Goal: Task Accomplishment & Management: Use online tool/utility

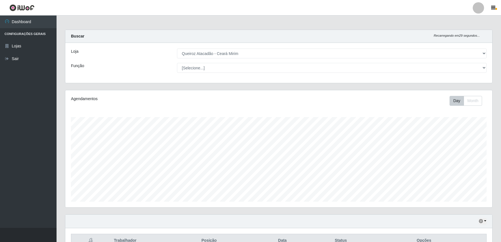
select select "465"
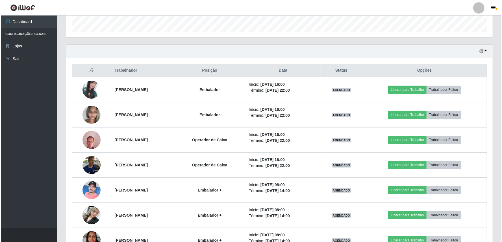
scroll to position [174, 0]
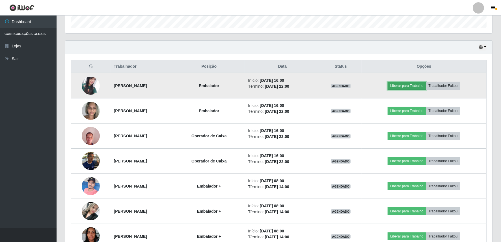
click at [407, 85] on button "Liberar para Trabalho" at bounding box center [406, 86] width 38 height 8
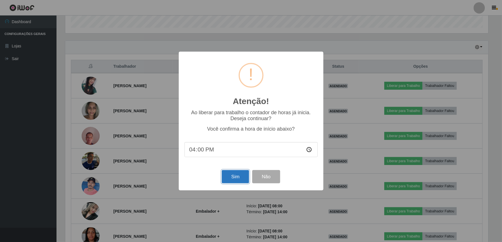
click at [236, 173] on button "Sim" at bounding box center [235, 176] width 27 height 13
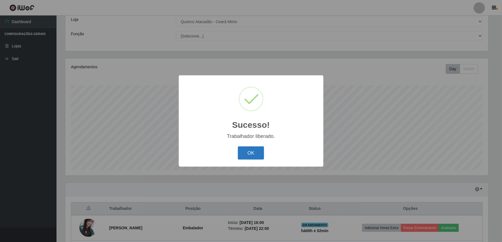
click at [249, 155] on button "OK" at bounding box center [251, 153] width 26 height 13
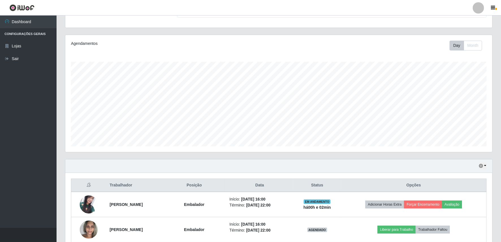
scroll to position [116, 0]
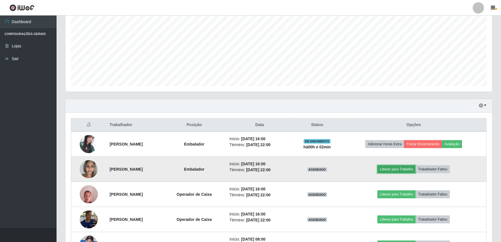
click at [396, 169] on button "Liberar para Trabalho" at bounding box center [396, 170] width 38 height 8
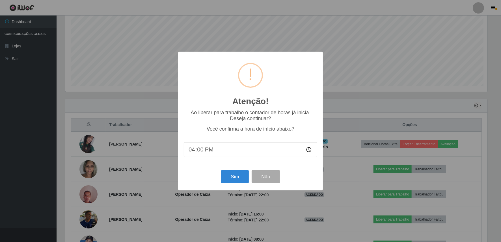
scroll to position [117, 423]
click at [242, 172] on button "Sim" at bounding box center [235, 176] width 27 height 13
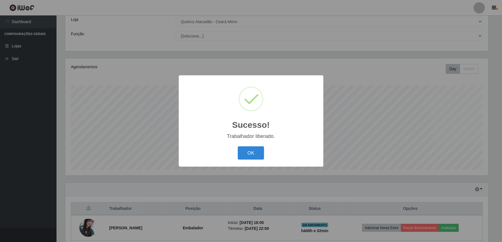
drag, startPoint x: 258, startPoint y: 156, endPoint x: 247, endPoint y: 150, distance: 12.6
click at [257, 156] on button "OK" at bounding box center [251, 153] width 26 height 13
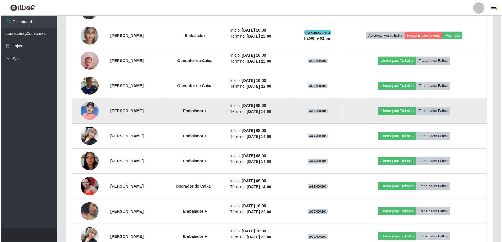
scroll to position [199, 0]
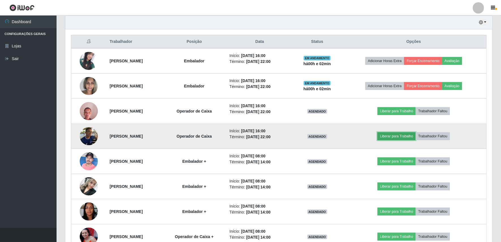
click at [397, 136] on button "Liberar para Trabalho" at bounding box center [396, 136] width 38 height 8
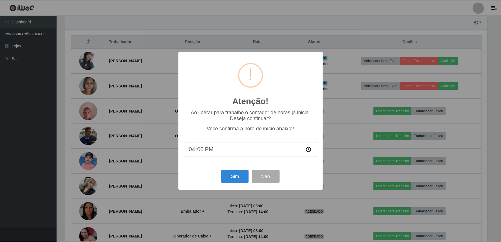
scroll to position [117, 423]
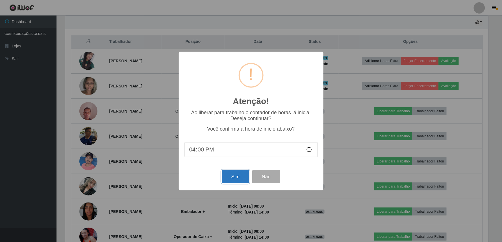
click at [229, 175] on button "Sim" at bounding box center [235, 176] width 27 height 13
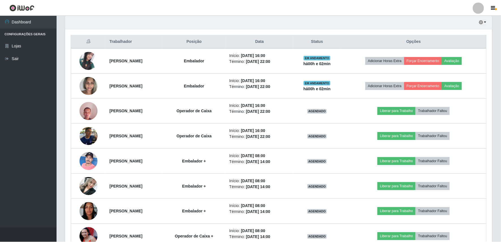
scroll to position [0, 0]
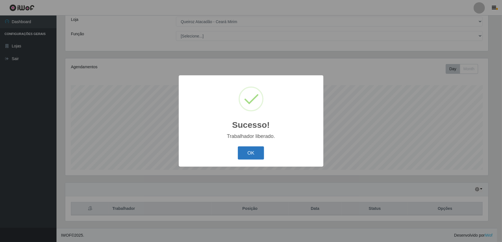
click at [240, 149] on button "OK" at bounding box center [251, 153] width 26 height 13
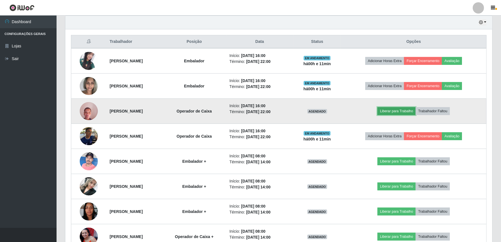
click at [394, 112] on button "Liberar para Trabalho" at bounding box center [396, 111] width 38 height 8
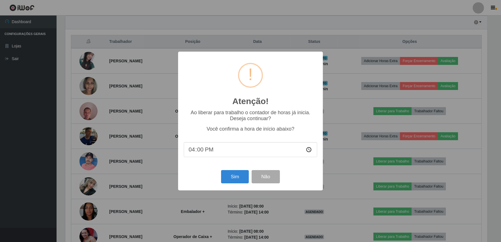
scroll to position [117, 423]
click at [238, 175] on button "Sim" at bounding box center [235, 176] width 27 height 13
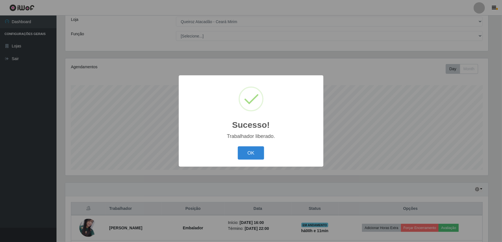
click at [238, 147] on button "OK" at bounding box center [251, 153] width 26 height 13
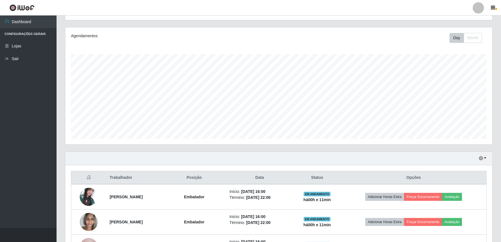
scroll to position [116, 0]
